Goal: Task Accomplishment & Management: Complete application form

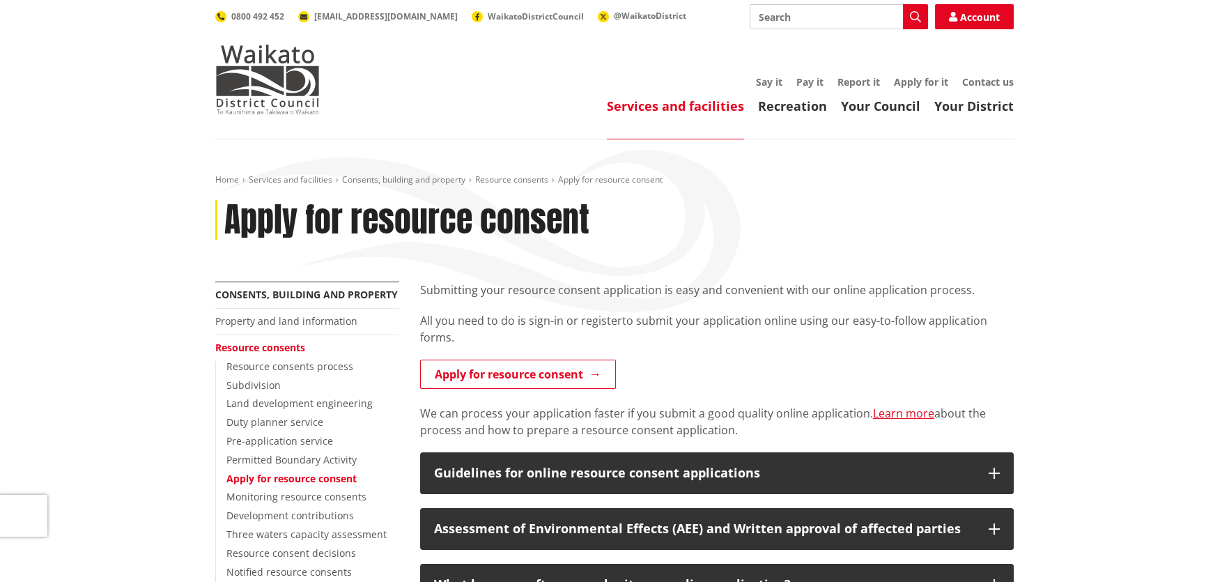
scroll to position [232, 0]
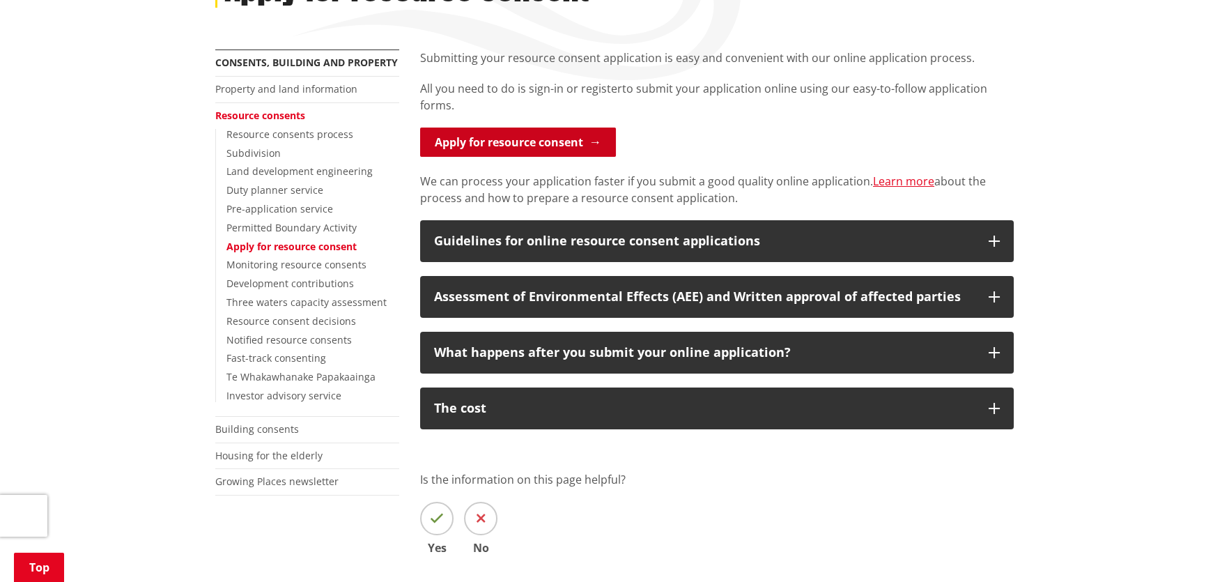
click at [521, 148] on link "Apply for resource consent" at bounding box center [518, 141] width 196 height 29
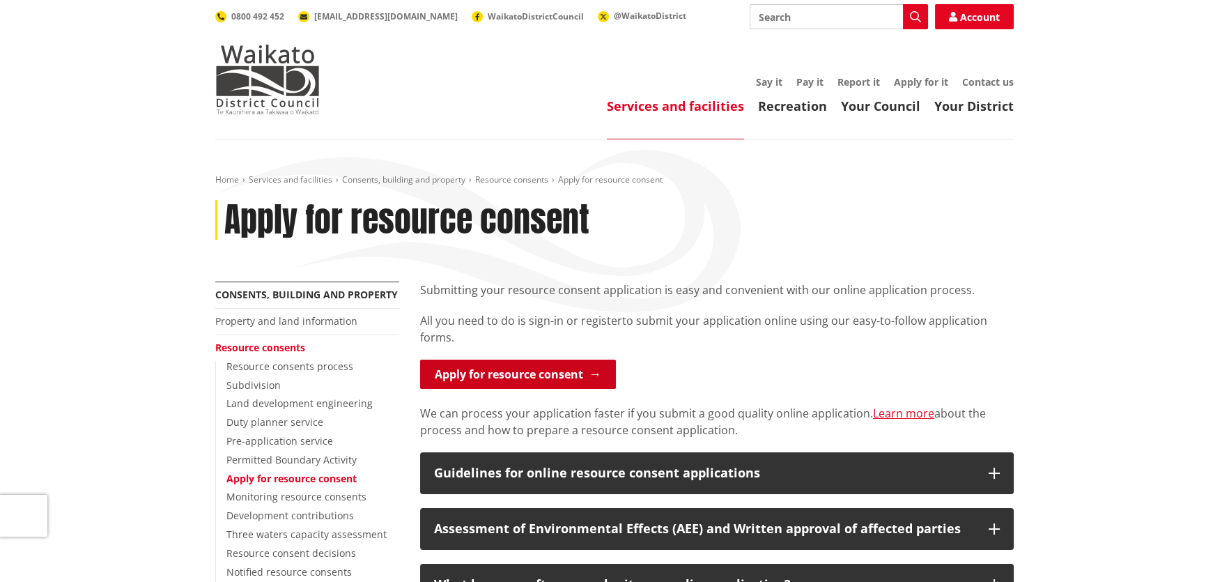
click at [558, 371] on link "Apply for resource consent" at bounding box center [518, 374] width 196 height 29
